Goal: Check status

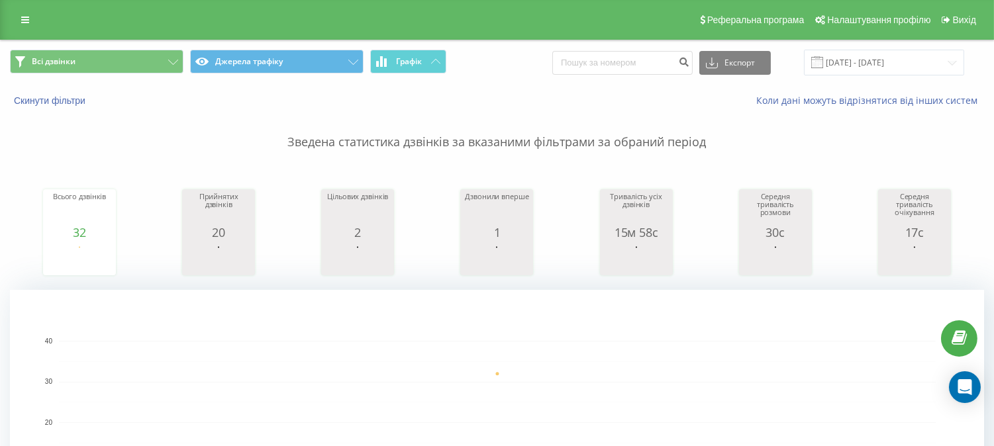
click at [878, 159] on div "Зведена статистика дзвінків за вказаними фільтрами за обраний період Всього дзв…" at bounding box center [497, 331] width 974 height 448
click at [797, 363] on rect "A chart." at bounding box center [497, 423] width 877 height 164
click at [796, 81] on div "Всі дзвінки Джерела трафіку Графік Експорт .csv .xls .xlsx [DATE] - [DATE]" at bounding box center [497, 62] width 993 height 44
